Goal: Task Accomplishment & Management: Manage account settings

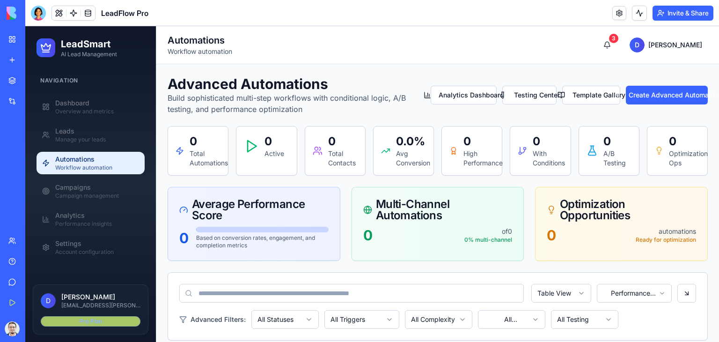
click at [100, 321] on div "Pro Plan" at bounding box center [91, 321] width 100 height 10
click at [81, 323] on div "Pro Plan" at bounding box center [91, 321] width 100 height 10
click at [617, 44] on button "3" at bounding box center [607, 45] width 19 height 19
click at [91, 103] on div "Dashboard" at bounding box center [97, 102] width 84 height 9
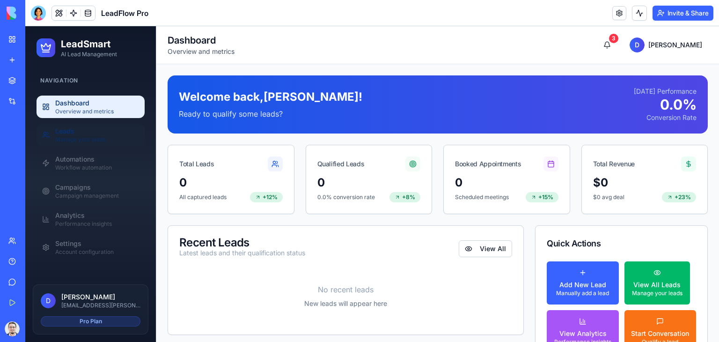
click at [100, 130] on div "Leads" at bounding box center [97, 130] width 84 height 9
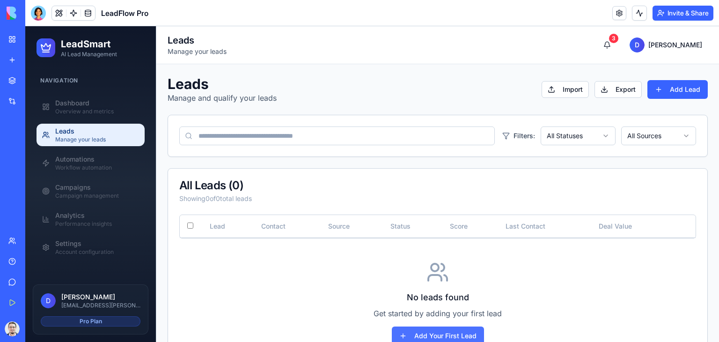
click at [423, 326] on button "Add Your First Lead" at bounding box center [438, 335] width 92 height 19
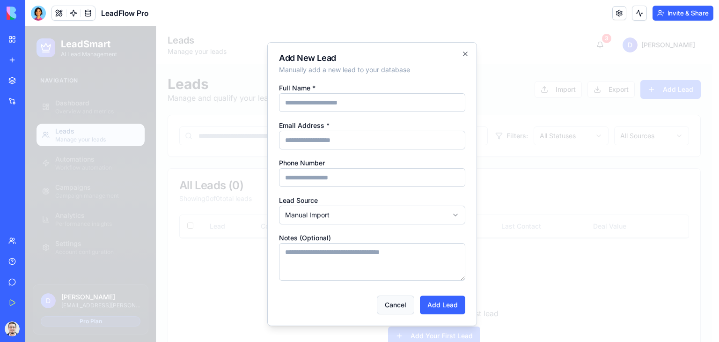
drag, startPoint x: 387, startPoint y: 304, endPoint x: 383, endPoint y: 302, distance: 5.5
click at [386, 304] on button "Cancel" at bounding box center [395, 304] width 37 height 19
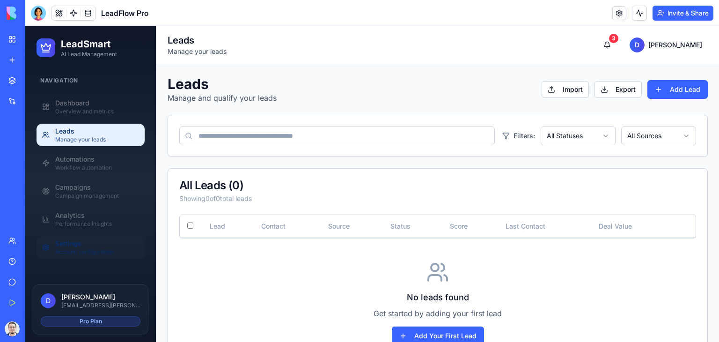
click at [93, 243] on div "Settings" at bounding box center [97, 243] width 84 height 9
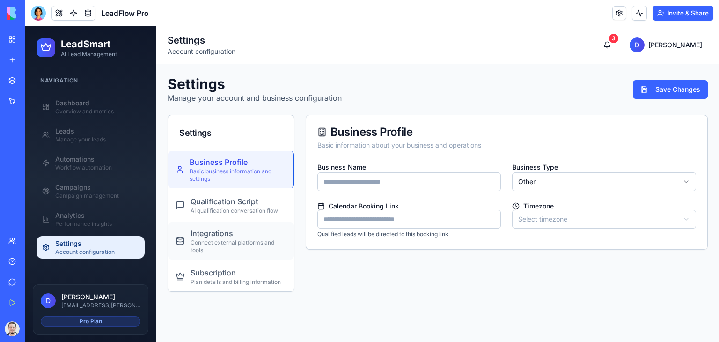
click at [211, 240] on div "Connect external platforms and tools" at bounding box center [239, 246] width 96 height 15
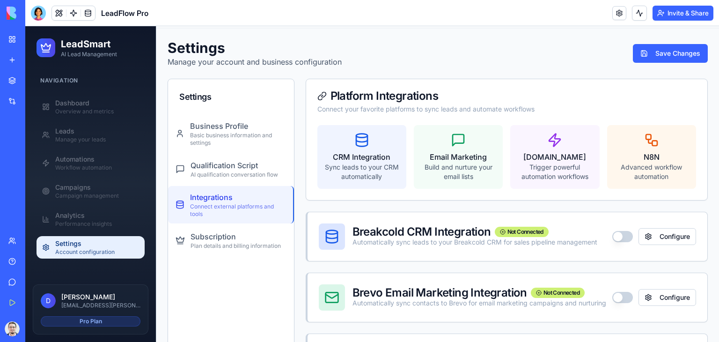
scroll to position [94, 0]
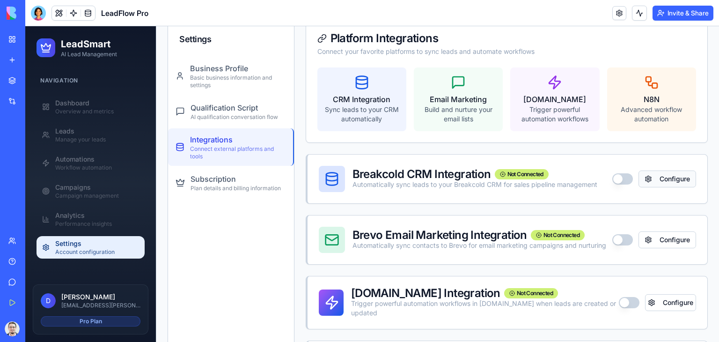
click at [655, 177] on button "Configure" at bounding box center [668, 178] width 58 height 17
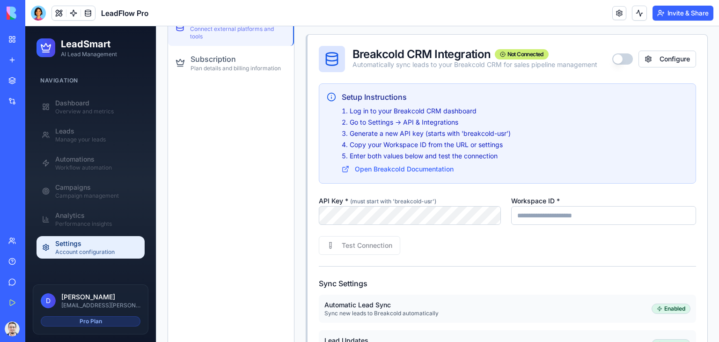
scroll to position [234, 0]
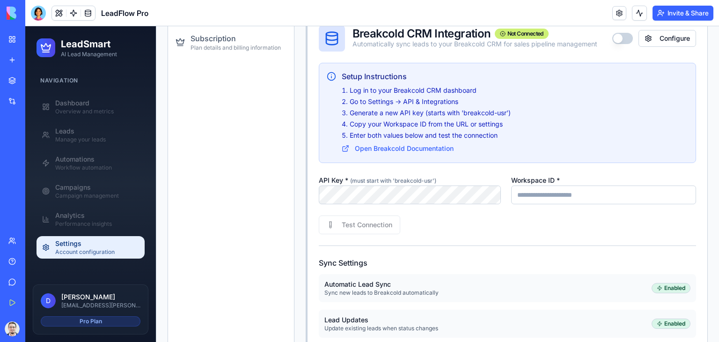
click at [557, 194] on input "Workspace ID *" at bounding box center [603, 194] width 185 height 19
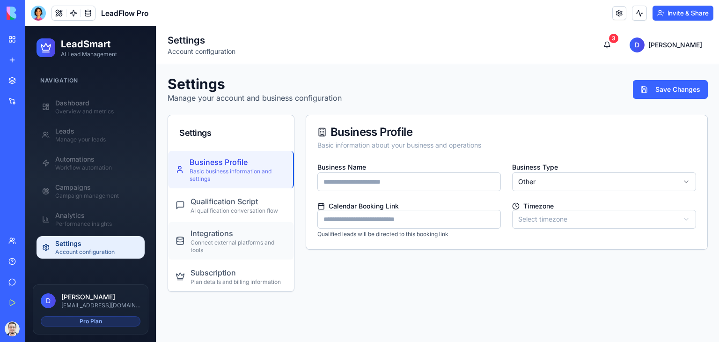
click at [233, 242] on div "Connect external platforms and tools" at bounding box center [239, 246] width 96 height 15
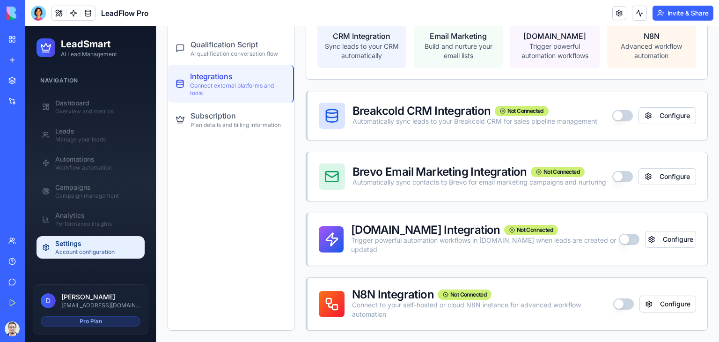
scroll to position [159, 0]
click at [661, 112] on button "Configure" at bounding box center [668, 115] width 58 height 17
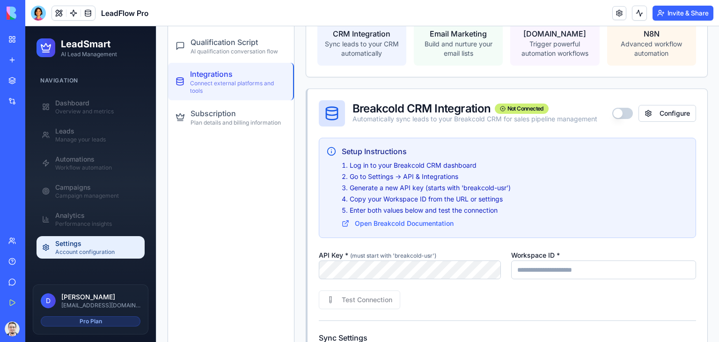
scroll to position [253, 0]
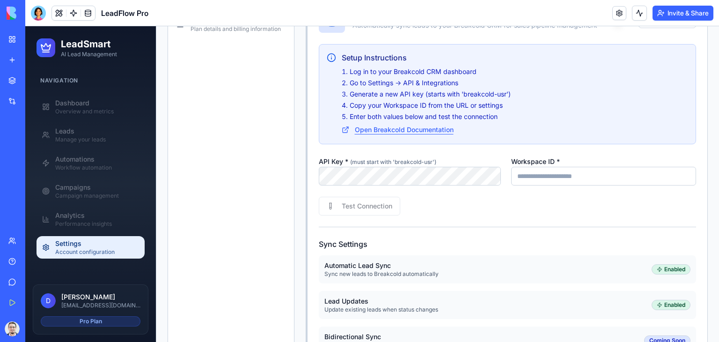
click at [387, 127] on button "Open Breakcold Documentation" at bounding box center [398, 129] width 112 height 9
click at [385, 127] on button "Open Breakcold Documentation" at bounding box center [398, 129] width 112 height 9
drag, startPoint x: 385, startPoint y: 127, endPoint x: 308, endPoint y: 177, distance: 91.6
click at [282, 181] on div "Settings Business Profile Basic business information and settings Qualification…" at bounding box center [231, 274] width 127 height 824
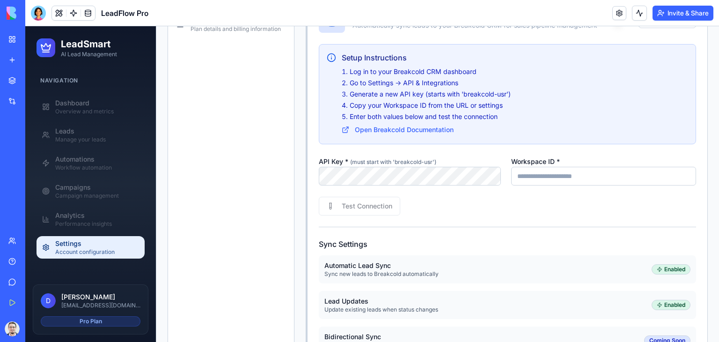
click at [523, 171] on input "Workspace ID *" at bounding box center [603, 176] width 185 height 19
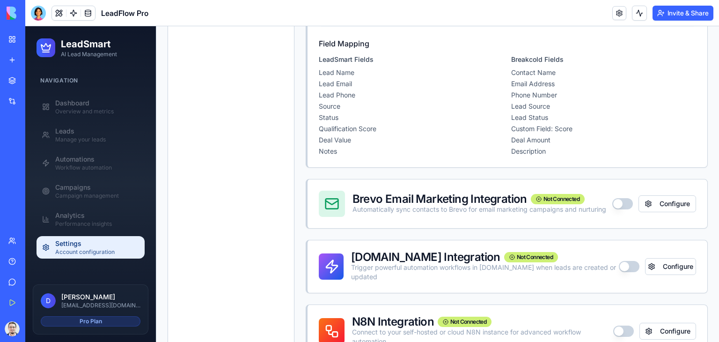
scroll to position [487, 0]
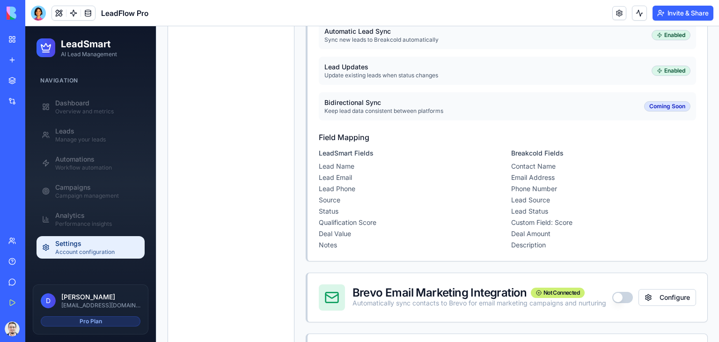
click at [13, 165] on div "AI Logo Generator" at bounding box center [10, 166] width 5 height 9
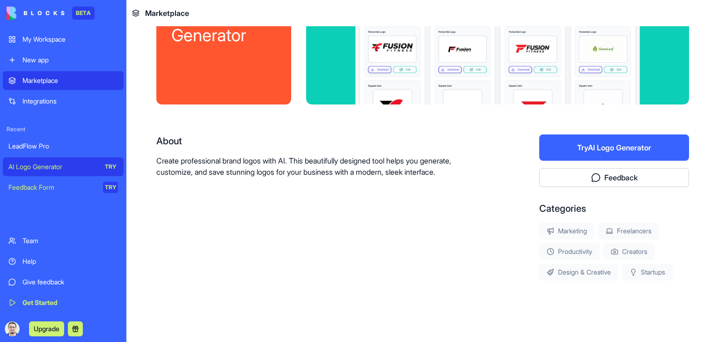
scroll to position [93, 0]
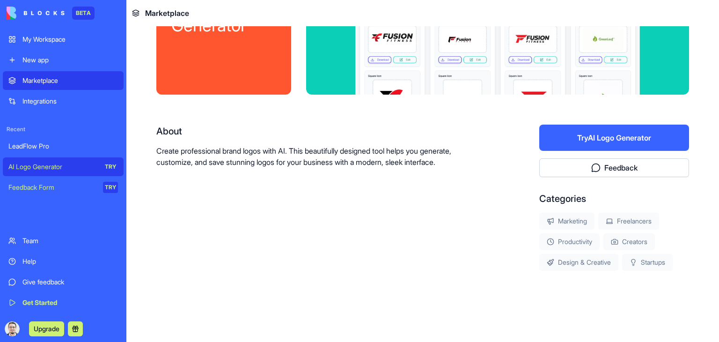
click at [52, 147] on div "LeadFlow Pro" at bounding box center [63, 145] width 110 height 9
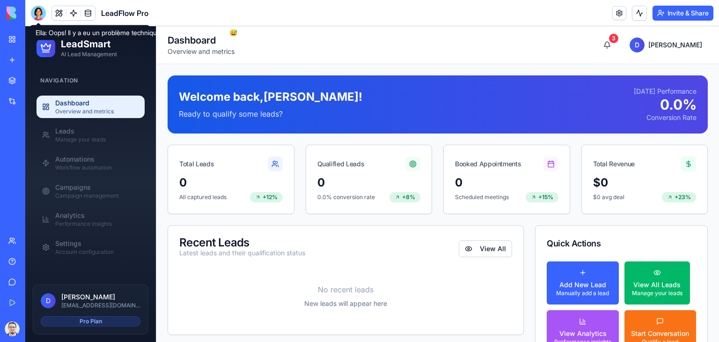
click at [37, 18] on div at bounding box center [38, 13] width 15 height 15
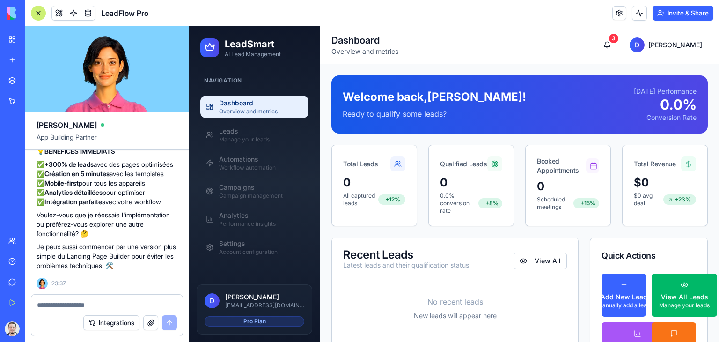
click at [116, 306] on textarea at bounding box center [107, 304] width 140 height 9
type textarea "*"
click at [113, 303] on textarea at bounding box center [107, 304] width 140 height 9
click at [113, 307] on textarea at bounding box center [107, 304] width 140 height 9
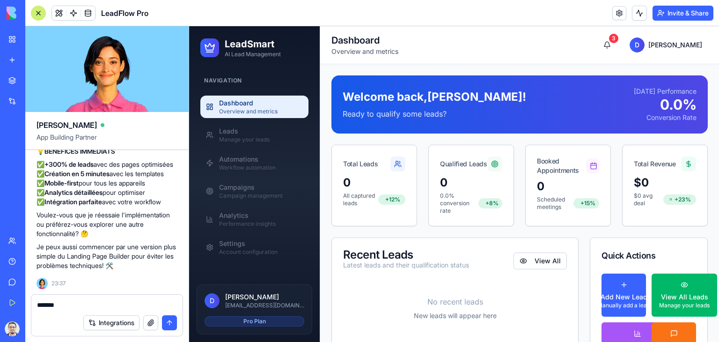
type textarea "********"
type textarea "*"
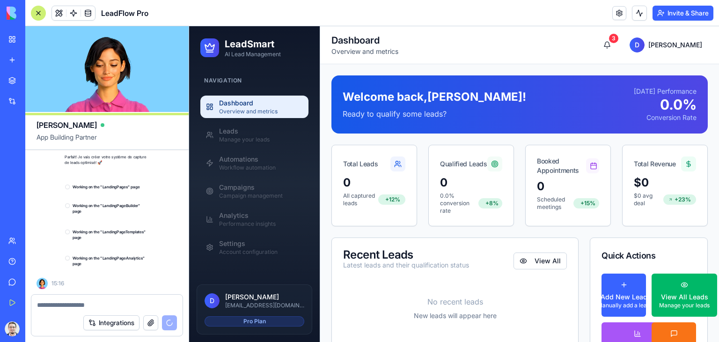
scroll to position [8604, 0]
